Goal: Transaction & Acquisition: Purchase product/service

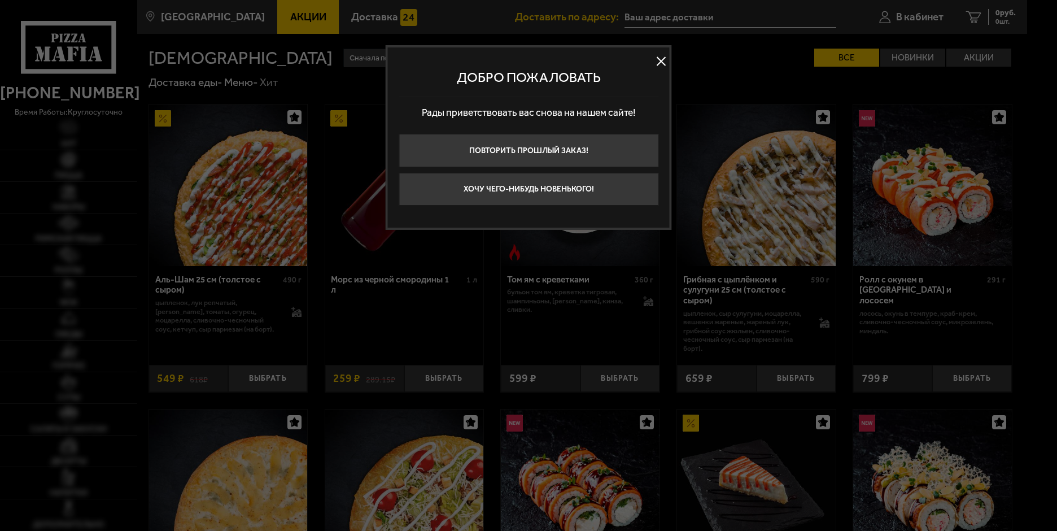
type input "[GEOGRAPHIC_DATA], 6-8"
click at [658, 59] on button at bounding box center [661, 61] width 17 height 17
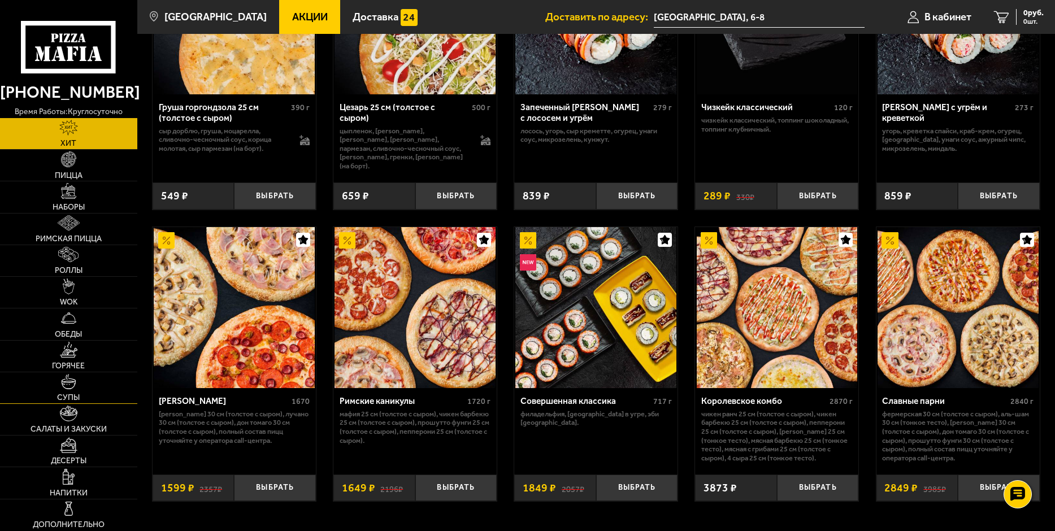
scroll to position [548, 0]
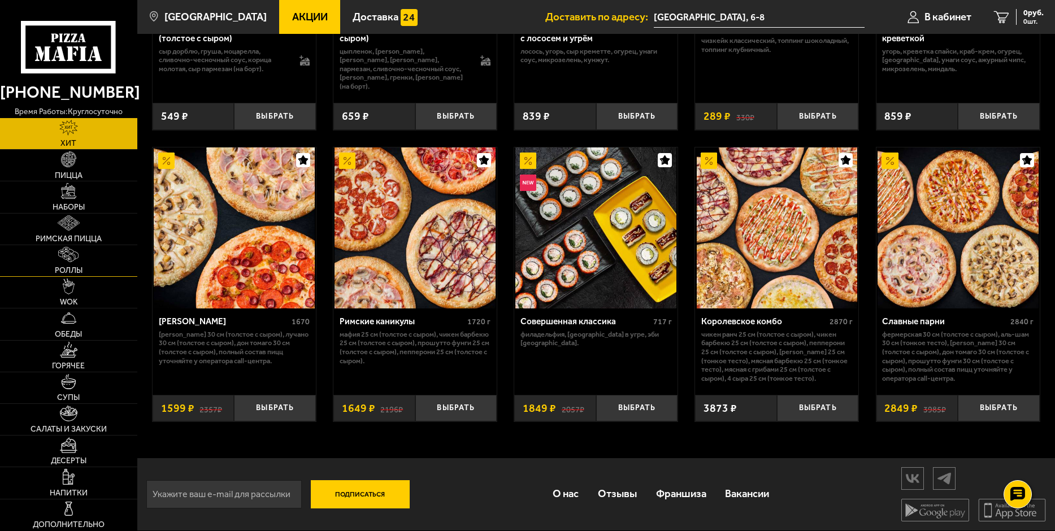
click at [94, 269] on link "Роллы" at bounding box center [68, 260] width 137 height 31
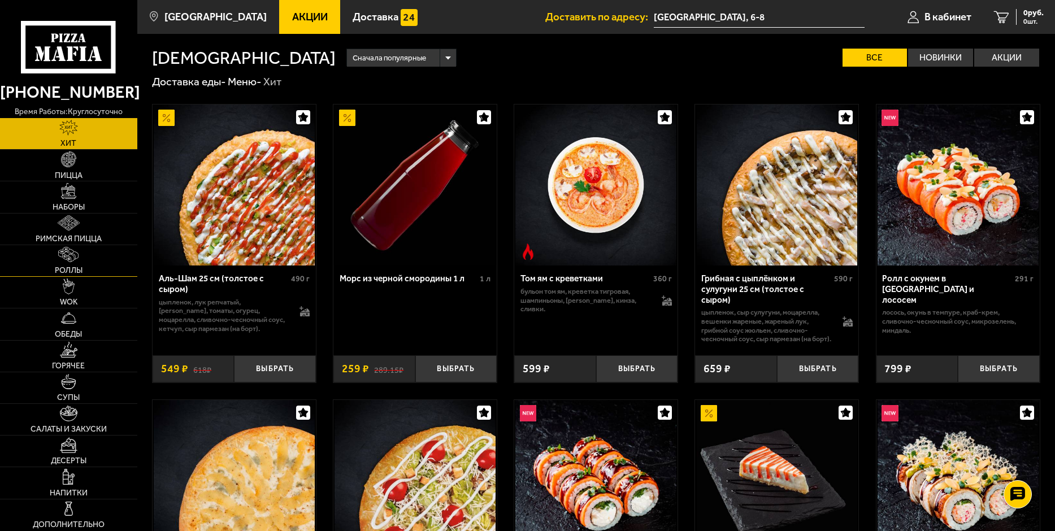
click at [95, 265] on link "Роллы" at bounding box center [68, 260] width 137 height 31
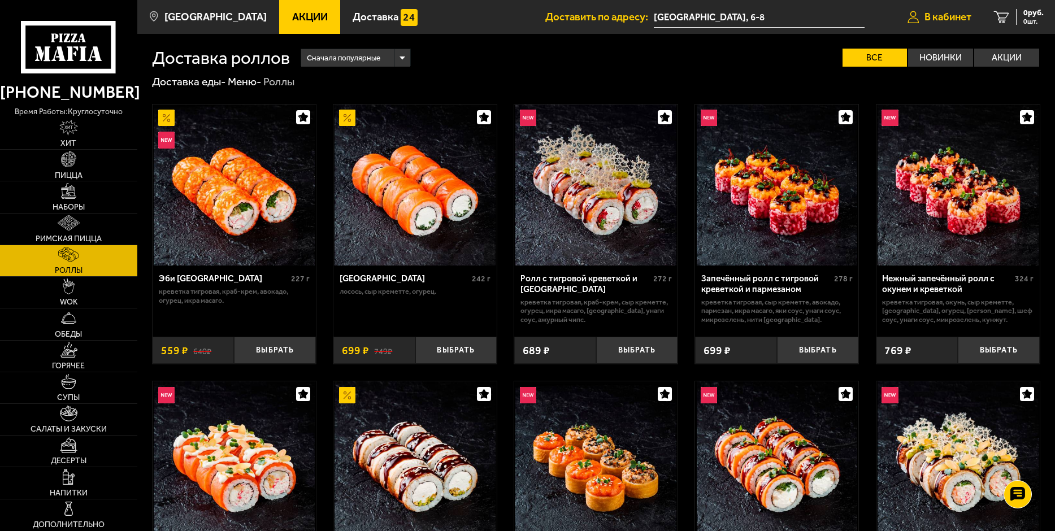
click at [948, 24] on link "В кабинет" at bounding box center [939, 17] width 86 height 34
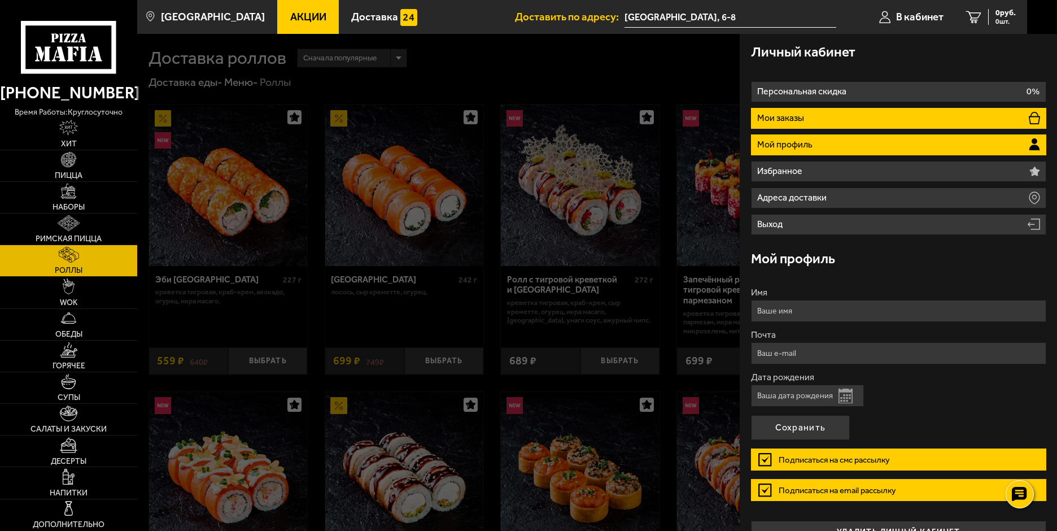
click at [811, 125] on li "Мои заказы" at bounding box center [898, 118] width 295 height 21
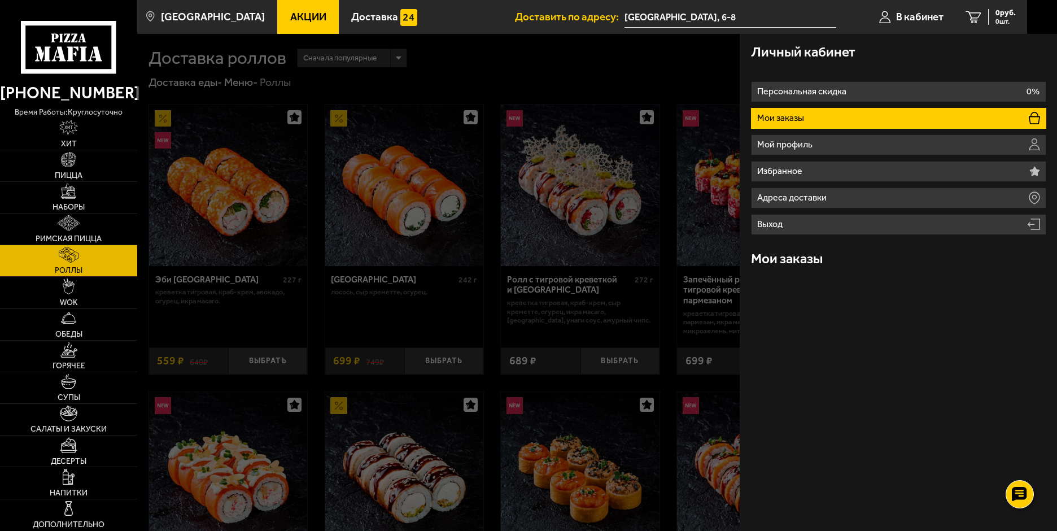
click at [824, 117] on li "Мои заказы" at bounding box center [898, 118] width 295 height 21
click at [828, 132] on ul "Персональная скидка 0% Мои заказы Мой профиль Избранное Адреса доставки Выход" at bounding box center [898, 158] width 295 height 154
click at [829, 120] on li "Мои заказы" at bounding box center [898, 118] width 295 height 21
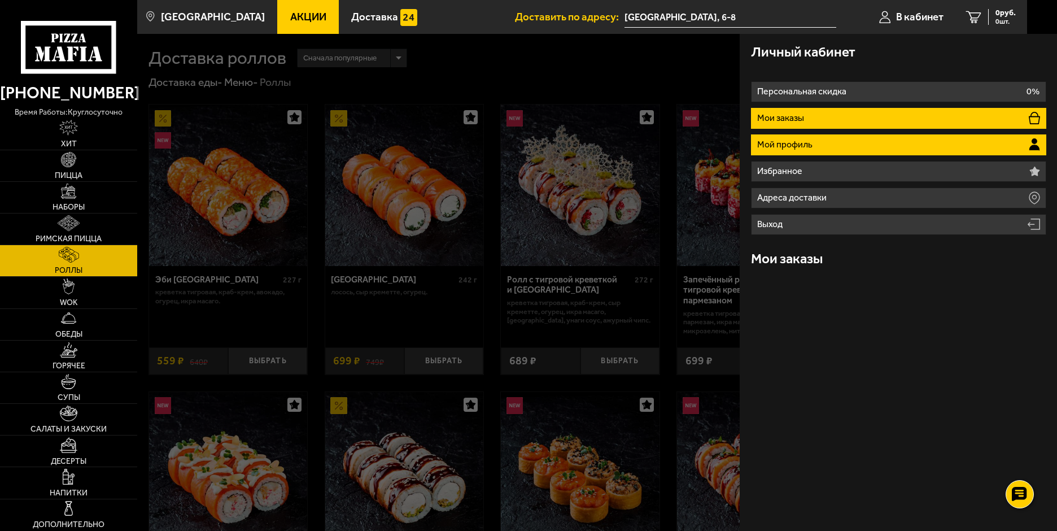
click at [820, 146] on li "Мой профиль" at bounding box center [898, 144] width 295 height 21
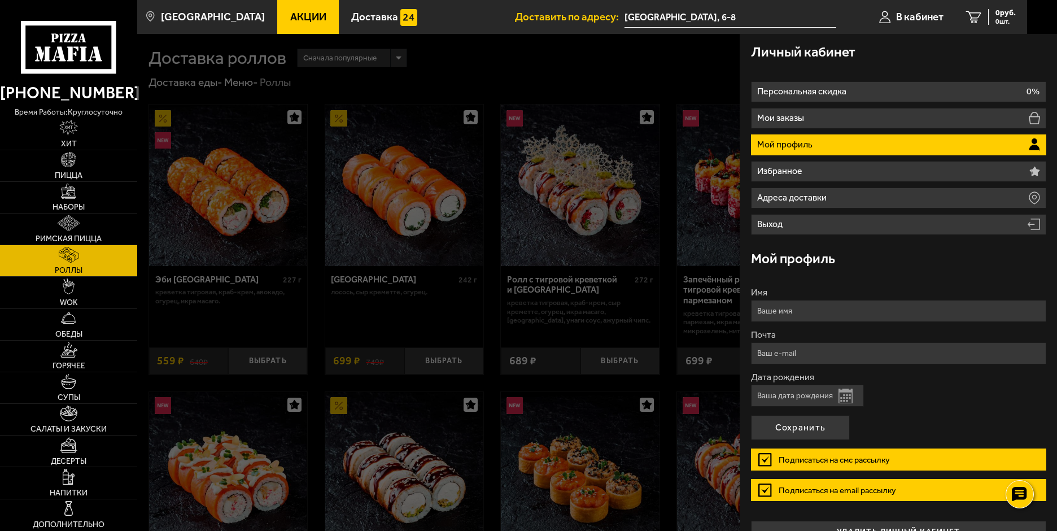
click at [633, 71] on div at bounding box center [665, 299] width 1057 height 531
